Goal: Navigation & Orientation: Find specific page/section

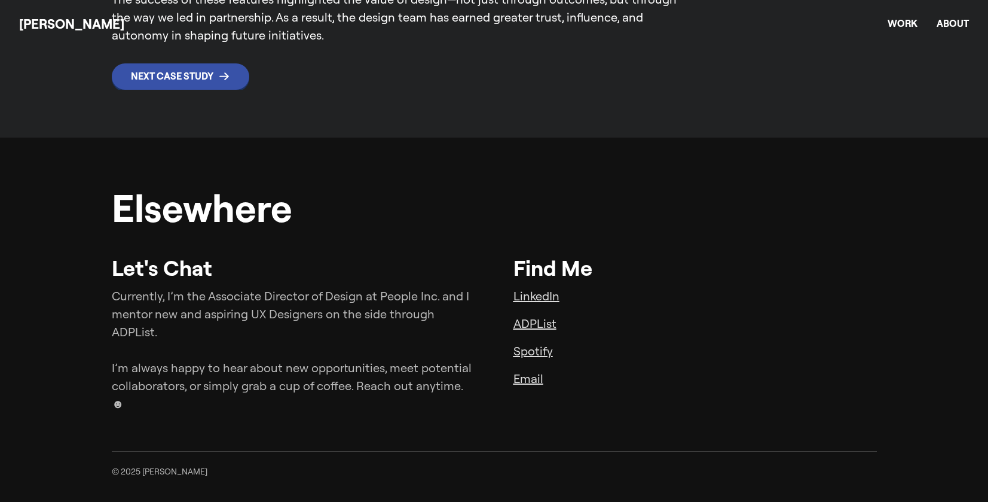
scroll to position [4449, 0]
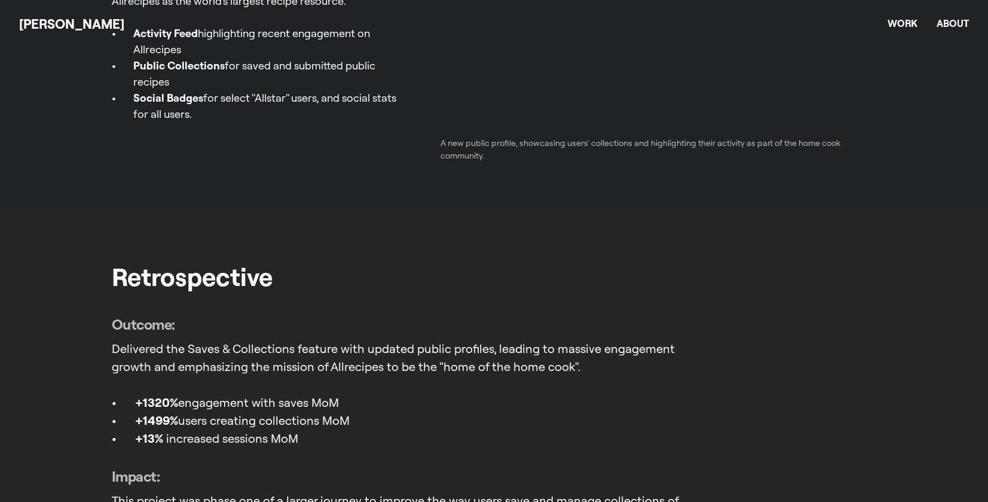
scroll to position [2117, 0]
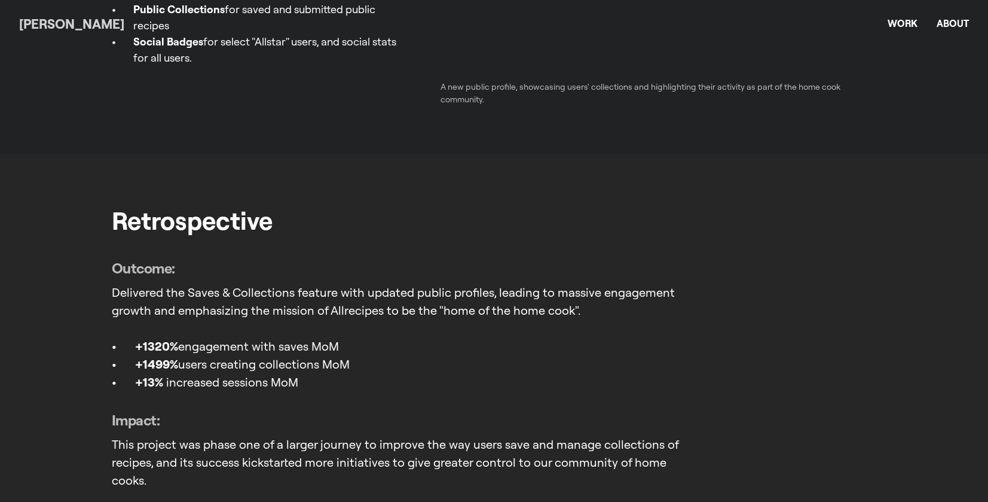
click at [60, 28] on link "[PERSON_NAME]" at bounding box center [71, 24] width 105 height 17
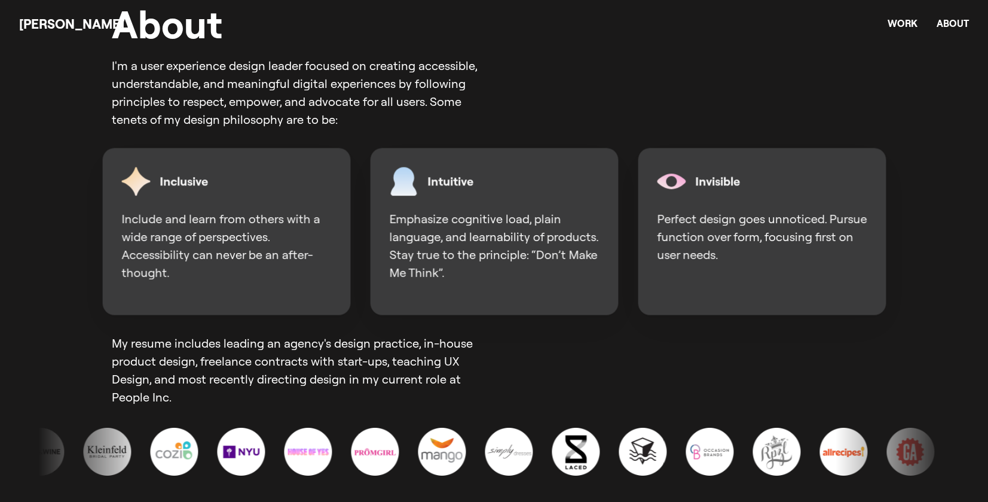
scroll to position [3313, 0]
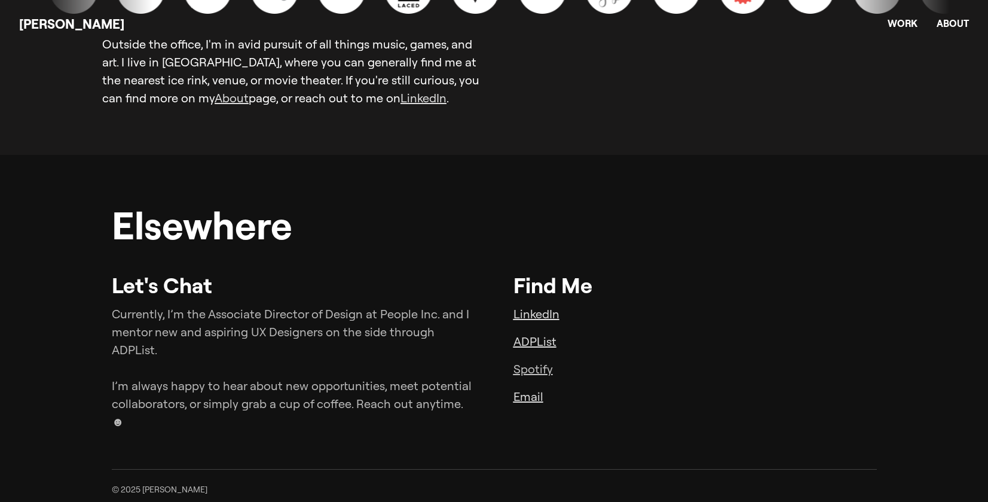
click at [533, 374] on link "Spotify" at bounding box center [533, 368] width 39 height 15
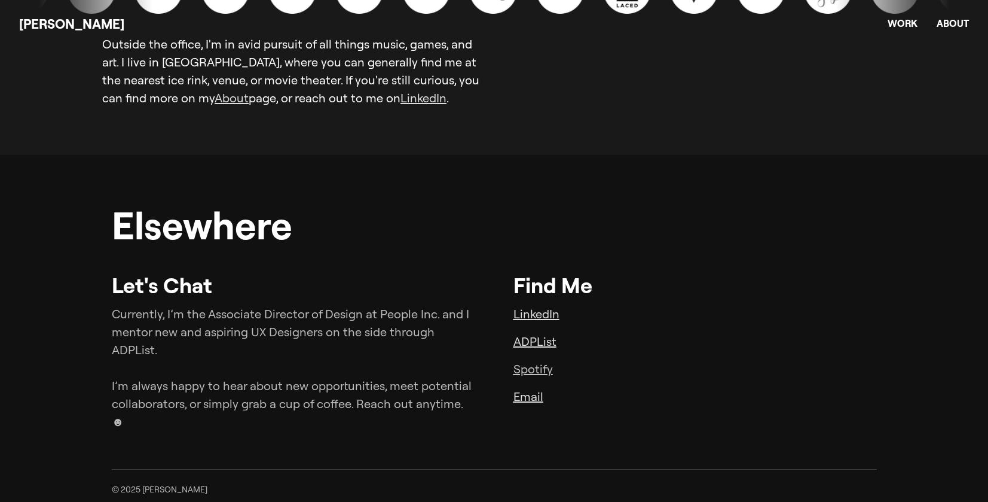
click at [517, 373] on link "Spotify" at bounding box center [533, 368] width 39 height 15
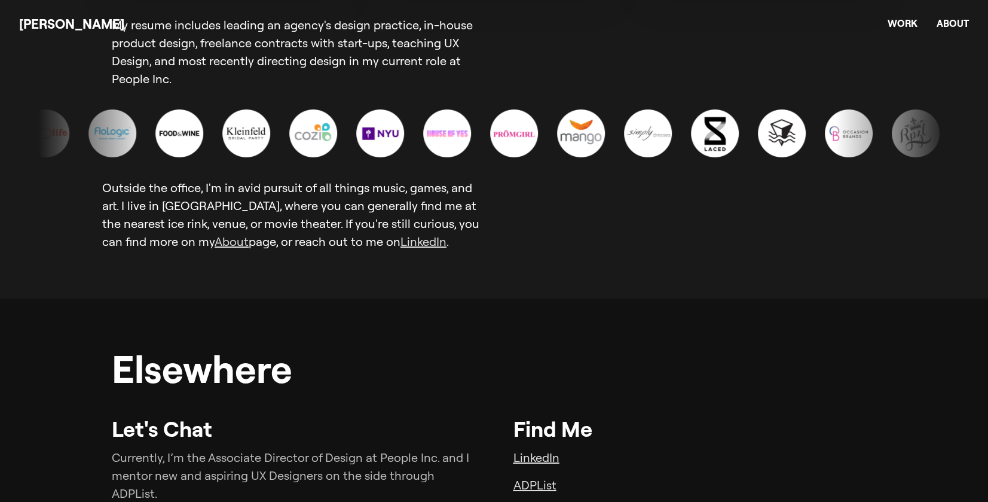
scroll to position [3098, 0]
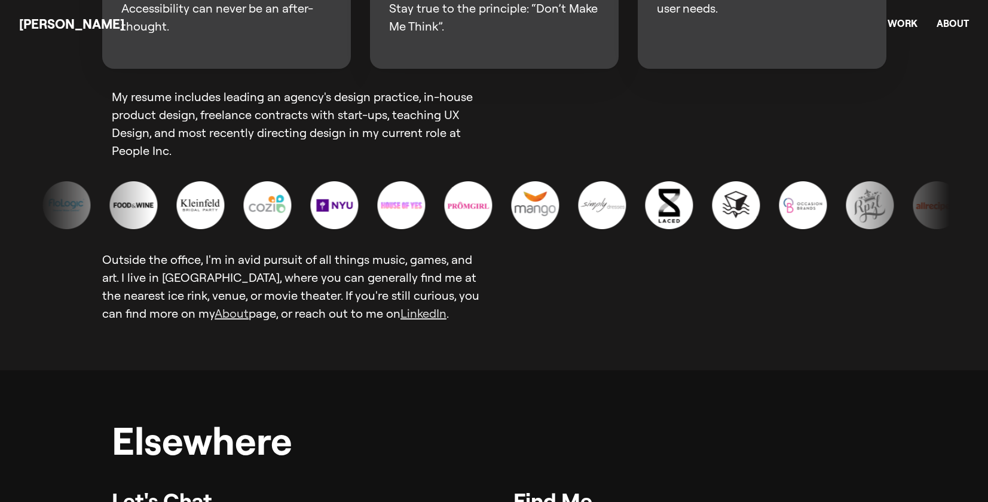
click at [399, 203] on img at bounding box center [401, 205] width 48 height 48
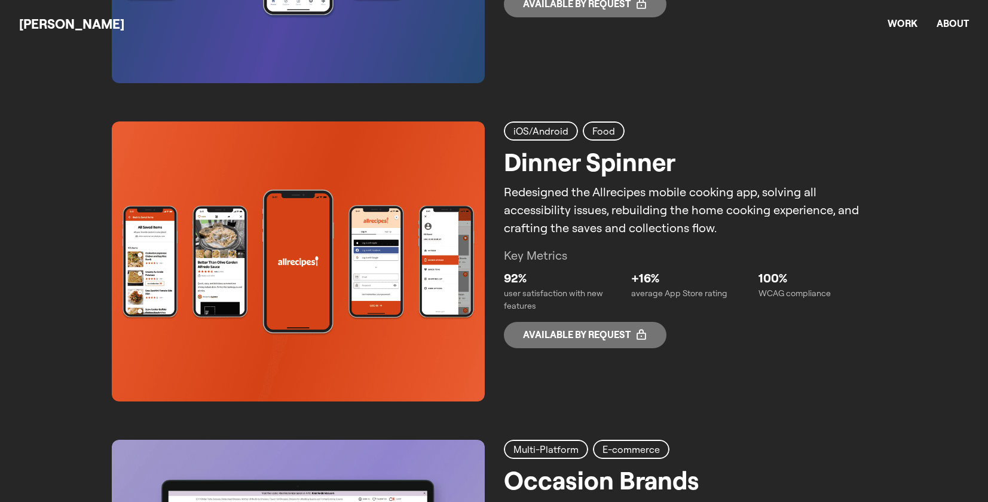
scroll to position [1473, 0]
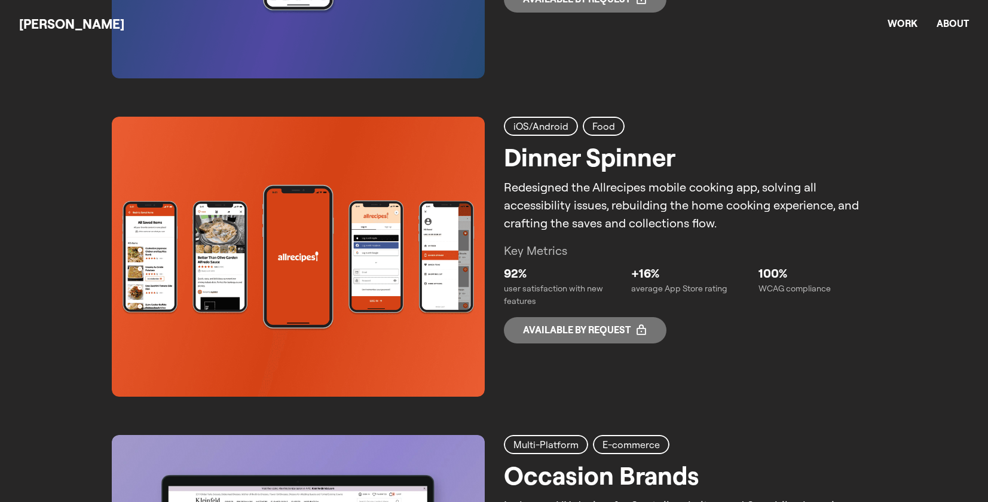
click at [823, 334] on div "iOS/Android Food Dinner Spinner Redesigned the Allrecipes mobile cooking app, s…" at bounding box center [690, 230] width 373 height 227
